Goal: Information Seeking & Learning: Learn about a topic

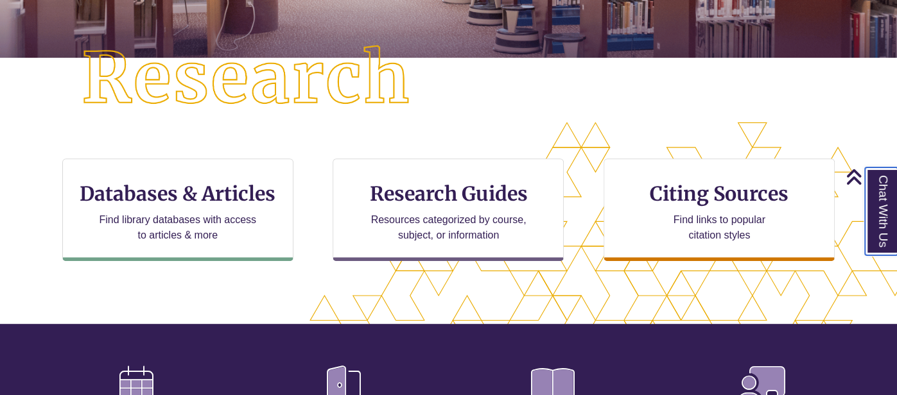
scroll to position [315, 0]
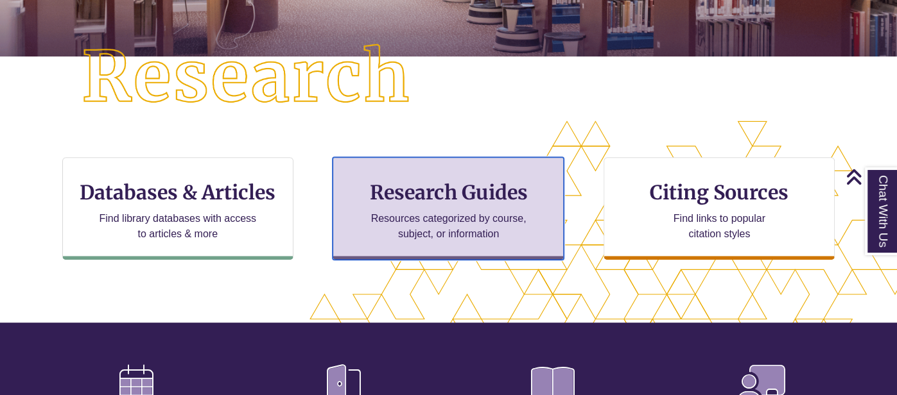
click at [440, 194] on h3 "Research Guides" at bounding box center [447, 192] width 209 height 24
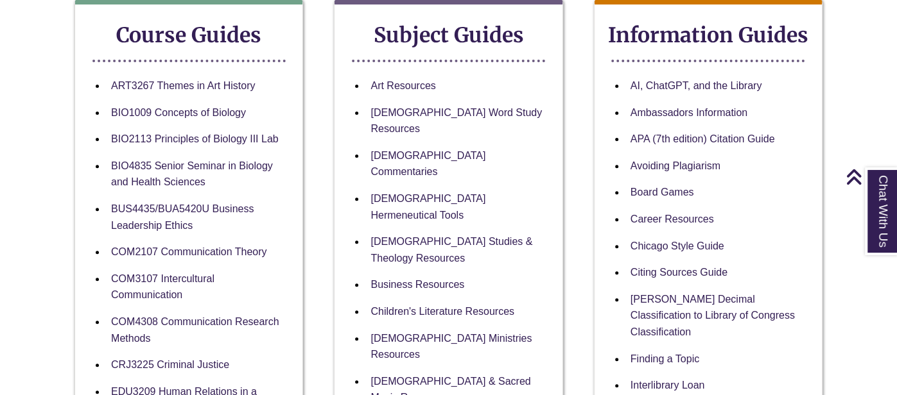
scroll to position [250, 0]
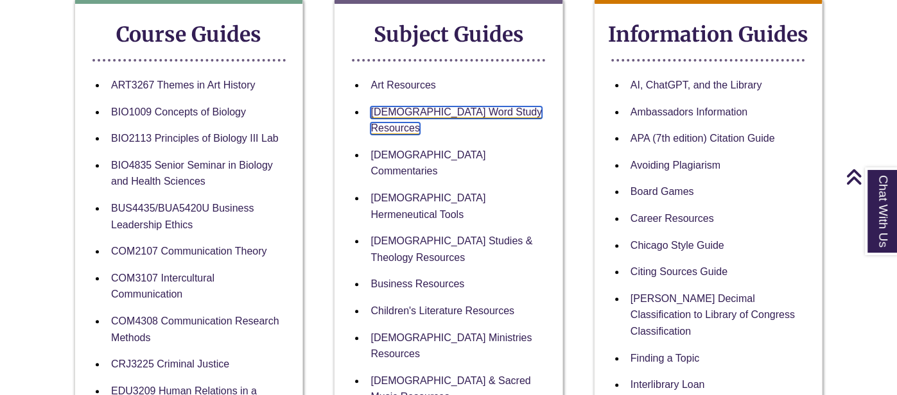
click at [422, 110] on link "Bible Word Study Resources" at bounding box center [455, 121] width 171 height 29
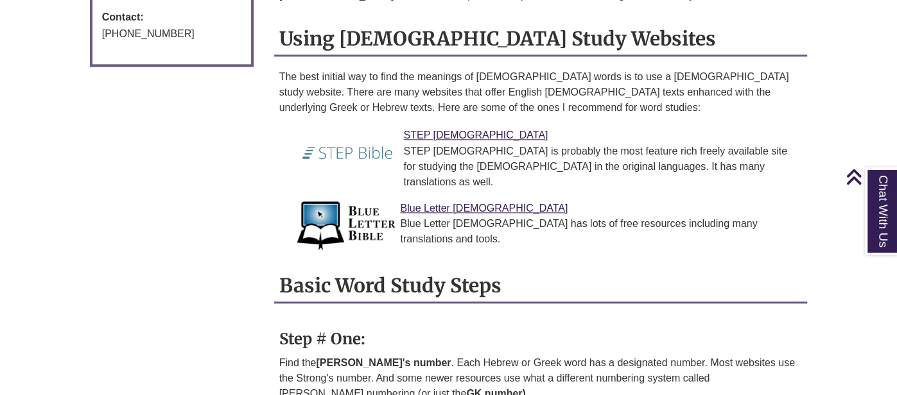
scroll to position [987, 0]
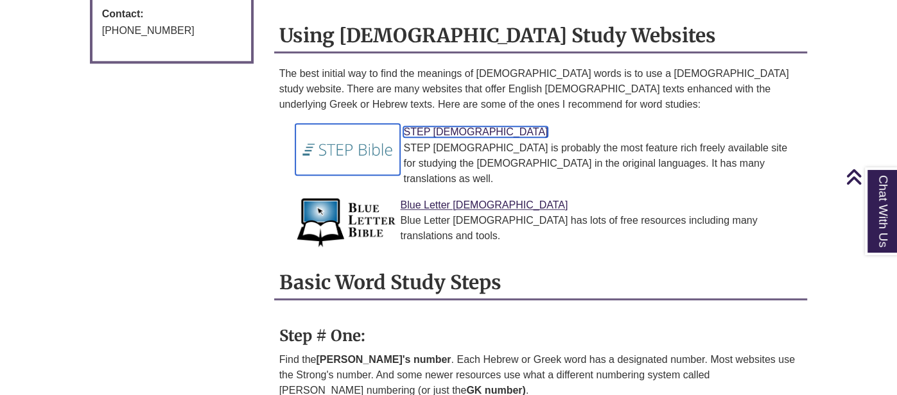
click at [426, 126] on link "STEP Bible" at bounding box center [475, 131] width 144 height 11
